Goal: Task Accomplishment & Management: Manage account settings

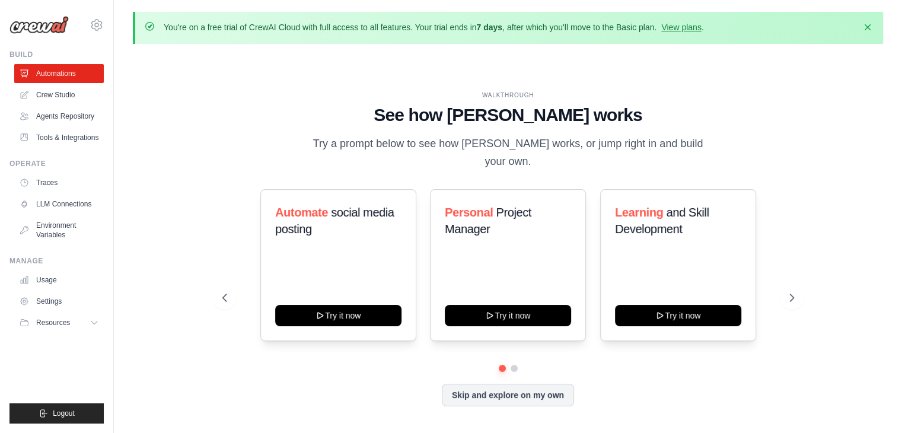
click at [93, 34] on div "[PERSON_NAME][EMAIL_ADDRESS][DOMAIN_NAME] Settings" at bounding box center [56, 19] width 94 height 38
click at [98, 23] on icon at bounding box center [97, 25] width 14 height 14
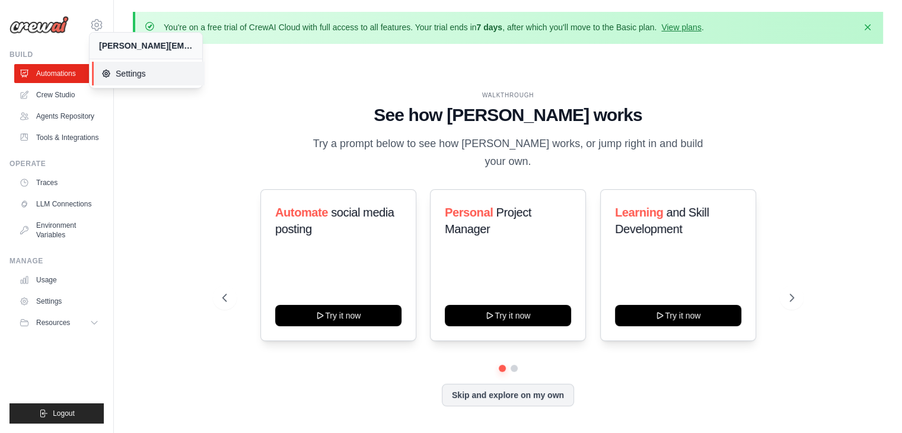
click at [130, 72] on span "Settings" at bounding box center [148, 74] width 94 height 12
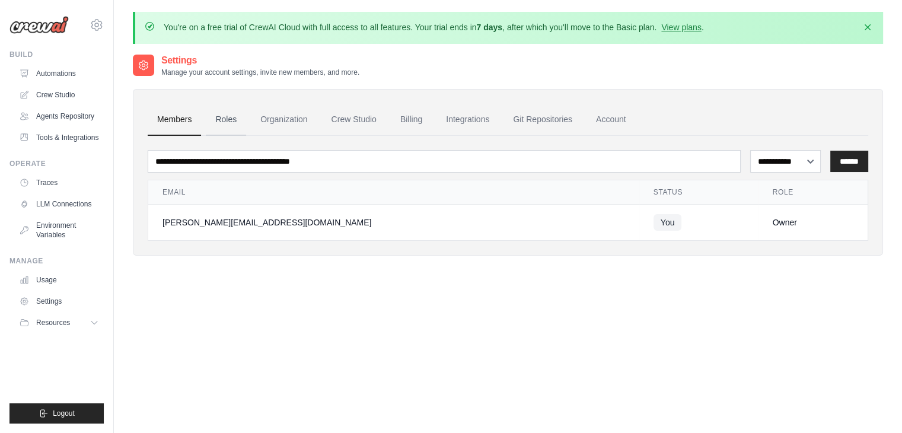
click at [222, 119] on link "Roles" at bounding box center [226, 120] width 40 height 32
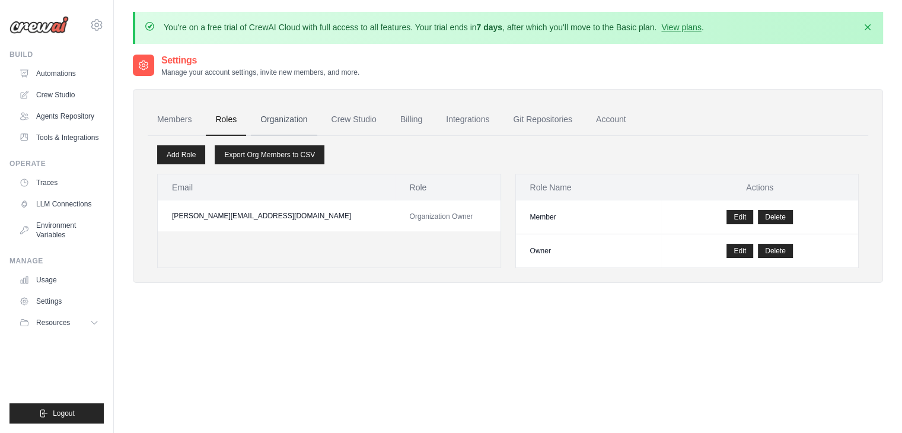
click at [269, 123] on link "Organization" at bounding box center [284, 120] width 66 height 32
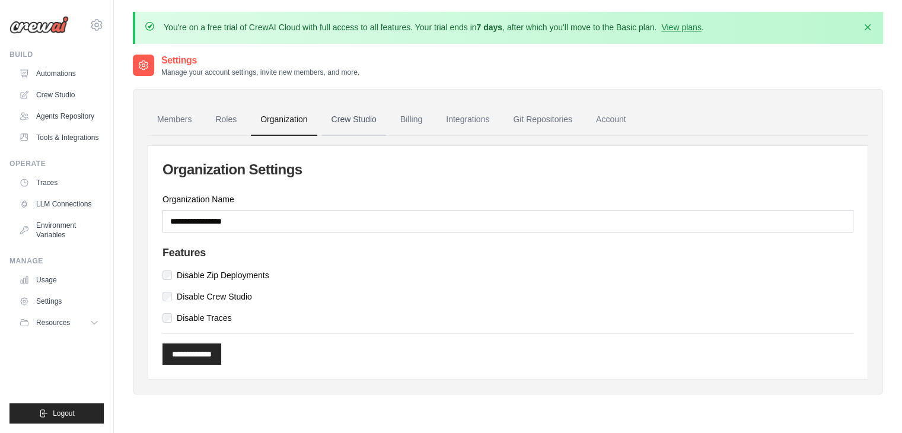
click at [337, 127] on link "Crew Studio" at bounding box center [354, 120] width 64 height 32
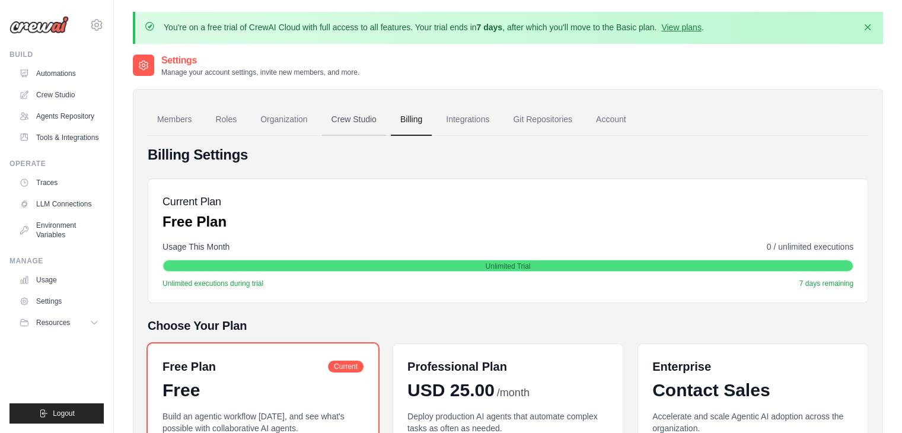
click at [351, 116] on link "Crew Studio" at bounding box center [354, 120] width 64 height 32
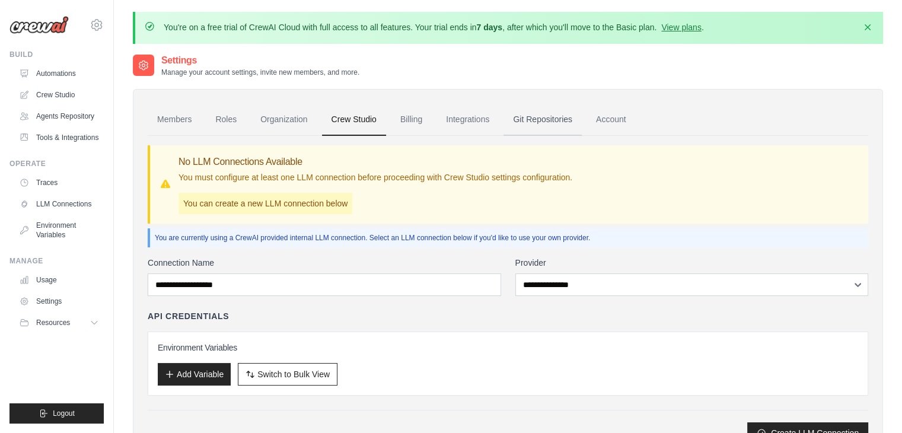
click at [528, 119] on link "Git Repositories" at bounding box center [542, 120] width 78 height 32
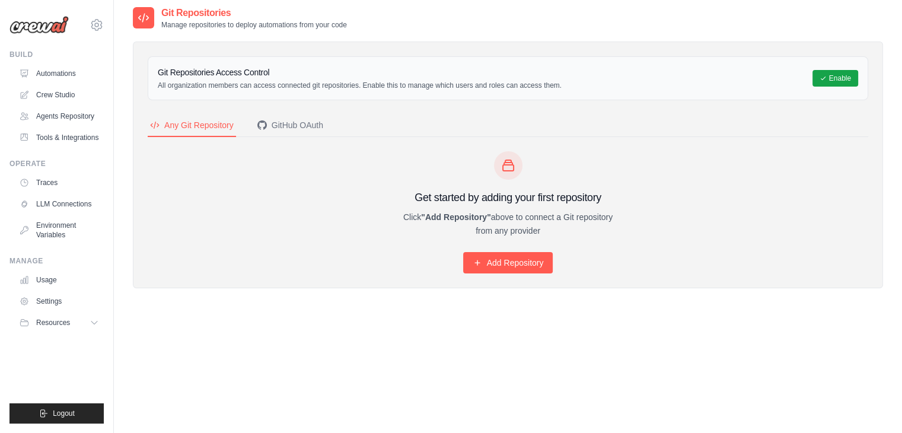
scroll to position [52, 0]
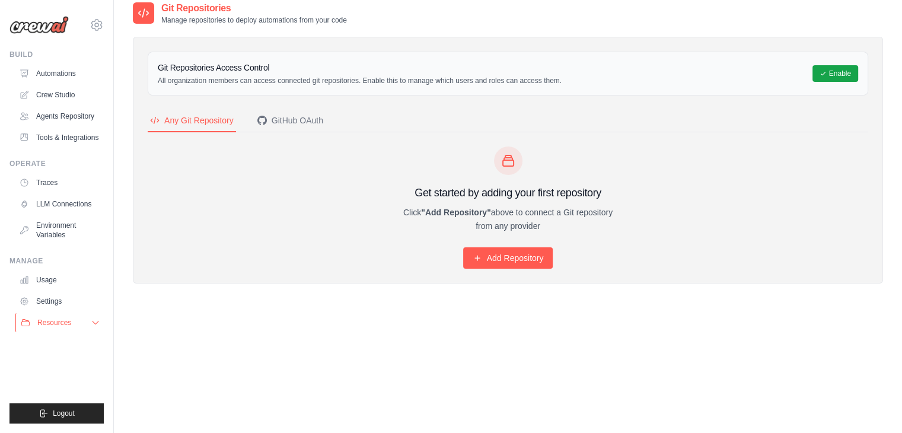
click at [94, 327] on icon at bounding box center [95, 322] width 9 height 9
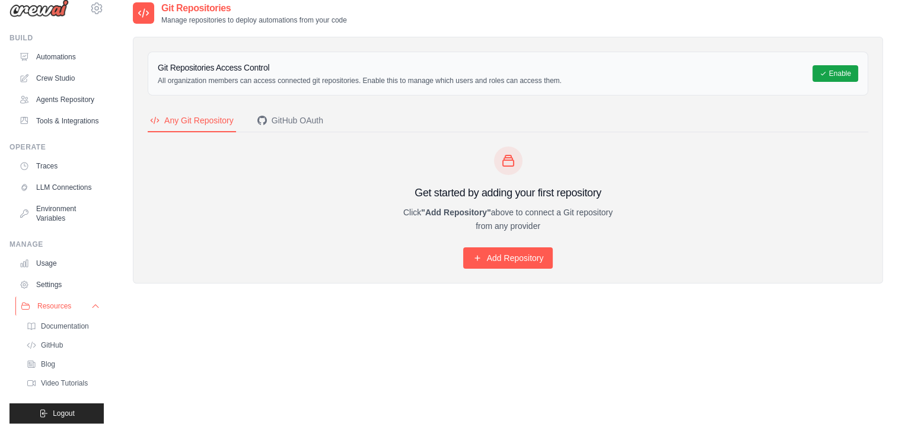
scroll to position [34, 0]
click at [91, 310] on icon at bounding box center [95, 305] width 9 height 9
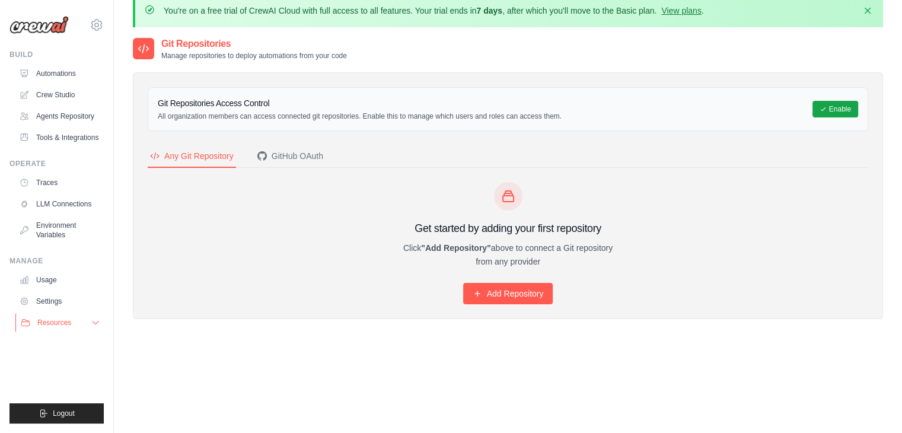
scroll to position [0, 0]
